Goal: Transaction & Acquisition: Purchase product/service

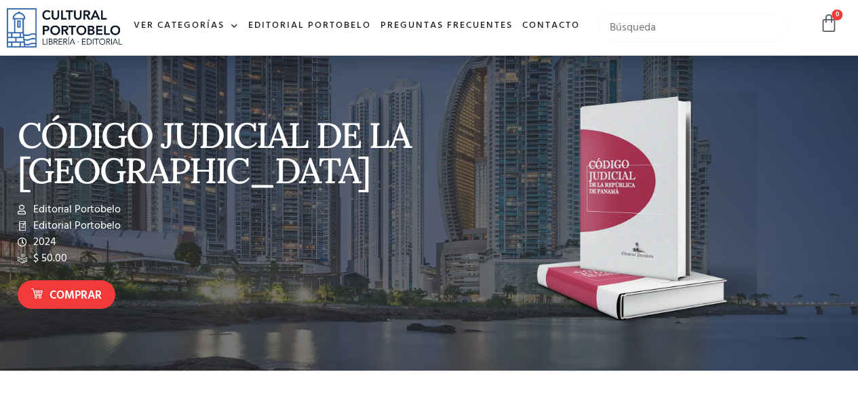
click at [624, 42] on input "text" at bounding box center [692, 28] width 189 height 28
type input "trabajo"
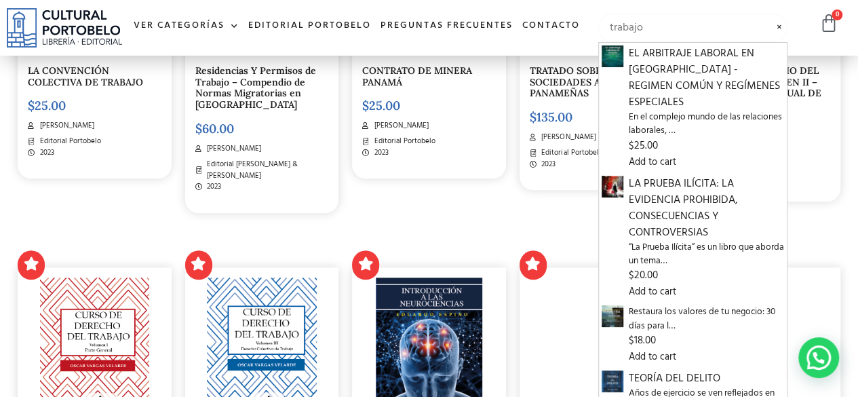
scroll to position [748, 0]
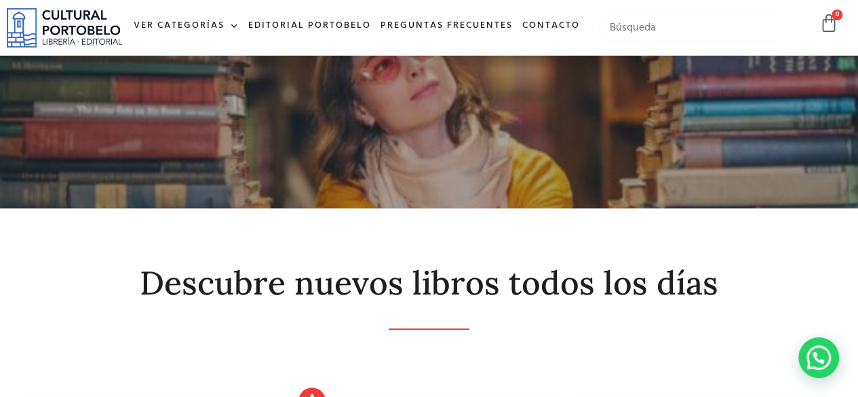
click at [669, 33] on input "text" at bounding box center [692, 28] width 189 height 28
type input "codigo de trabajo"
click at [613, 37] on input "text" at bounding box center [692, 28] width 189 height 28
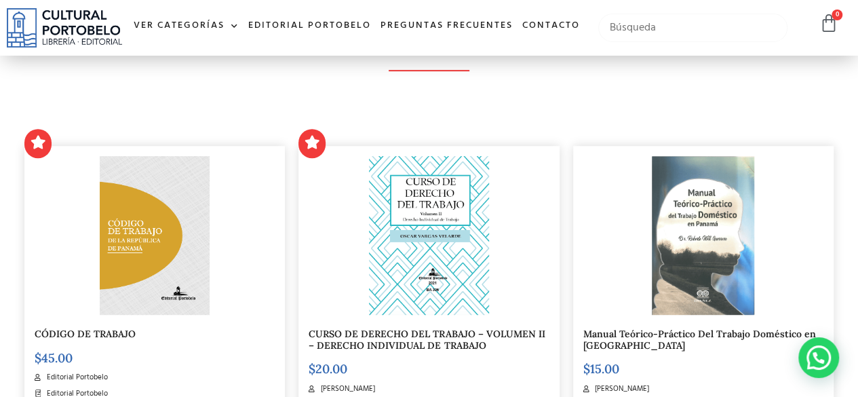
scroll to position [283, 0]
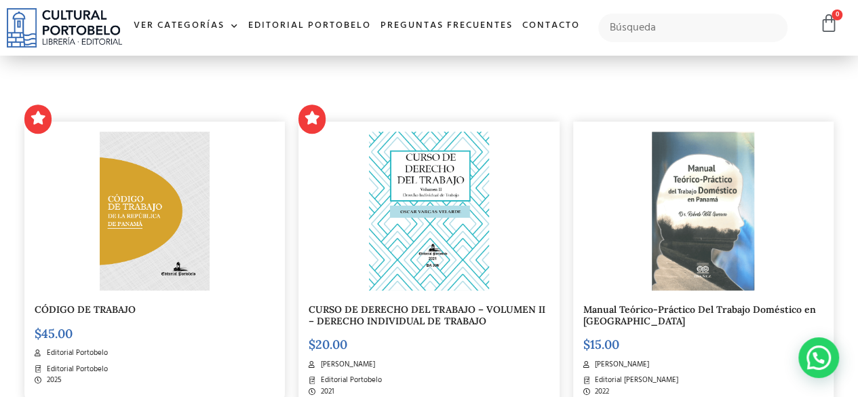
click at [160, 237] on img at bounding box center [155, 211] width 111 height 159
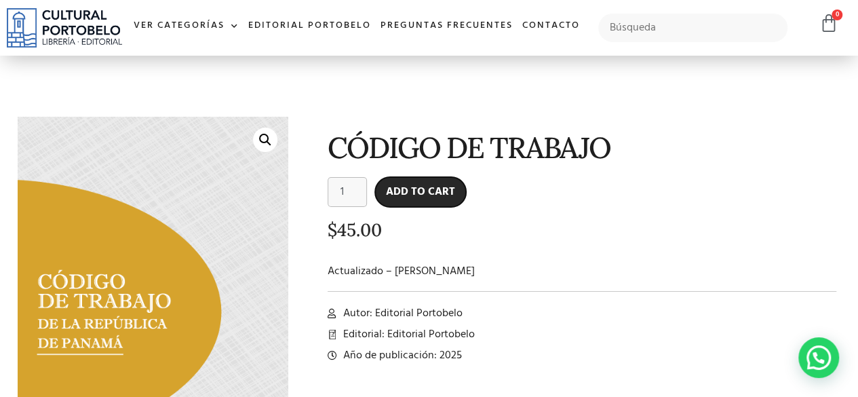
click at [388, 180] on button "Add to cart" at bounding box center [420, 192] width 91 height 30
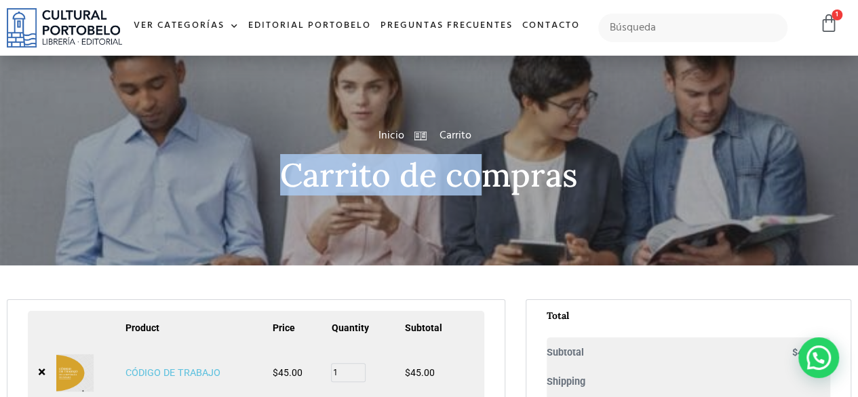
drag, startPoint x: 280, startPoint y: 185, endPoint x: 494, endPoint y: 170, distance: 214.9
click at [494, 170] on h2 "Carrito de compras" at bounding box center [429, 175] width 823 height 36
click at [406, 171] on h2 "Carrito de compras" at bounding box center [429, 175] width 823 height 36
